Goal: Task Accomplishment & Management: Use online tool/utility

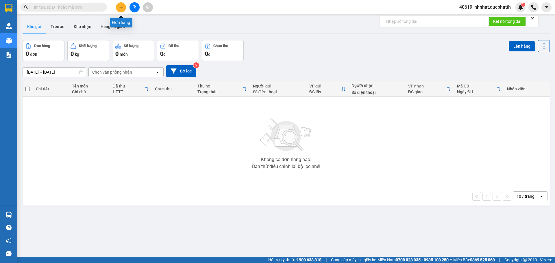
click at [133, 6] on icon "file-add" at bounding box center [134, 7] width 4 height 4
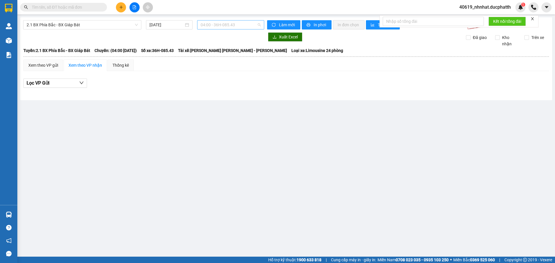
click at [230, 29] on span "04:00 - 36H-085.43" at bounding box center [231, 25] width 60 height 9
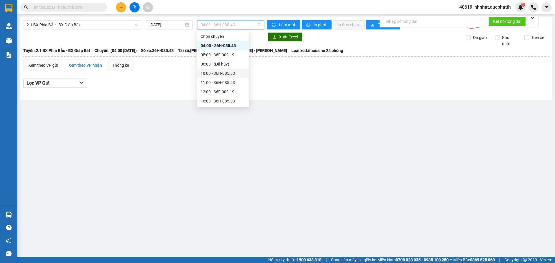
click at [209, 74] on div "10:00 - 36H-085.33" at bounding box center [223, 73] width 45 height 6
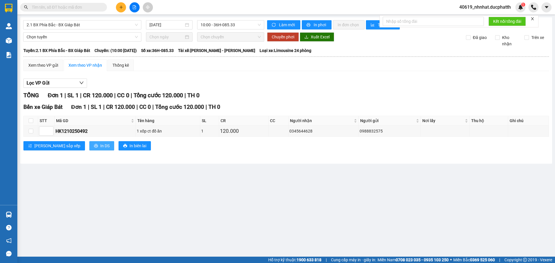
click at [100, 145] on span "In DS" at bounding box center [104, 146] width 9 height 6
